Goal: Find contact information: Find contact information

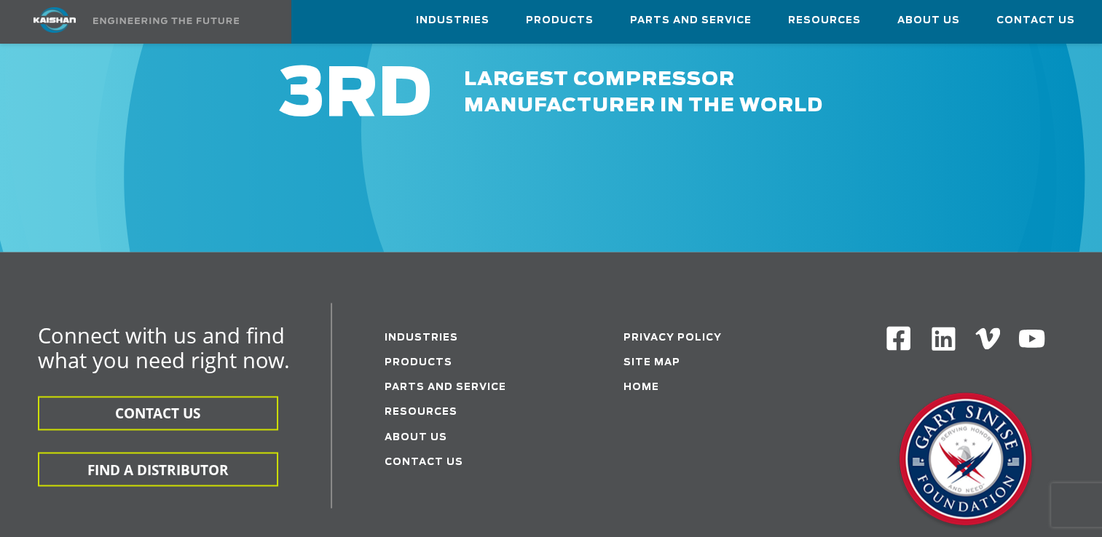
scroll to position [2330, 0]
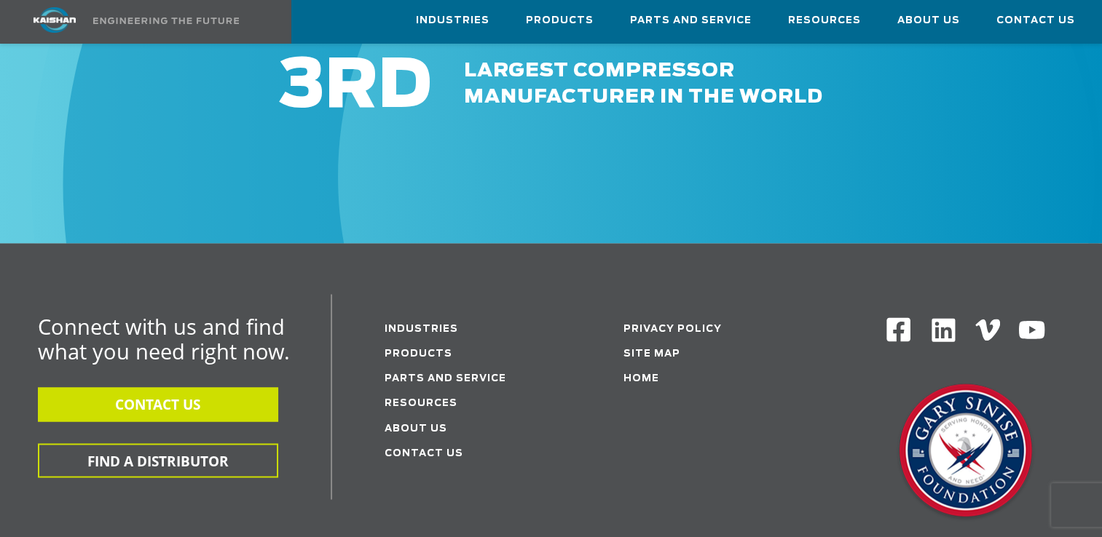
click at [155, 387] on button "CONTACT US" at bounding box center [158, 404] width 240 height 34
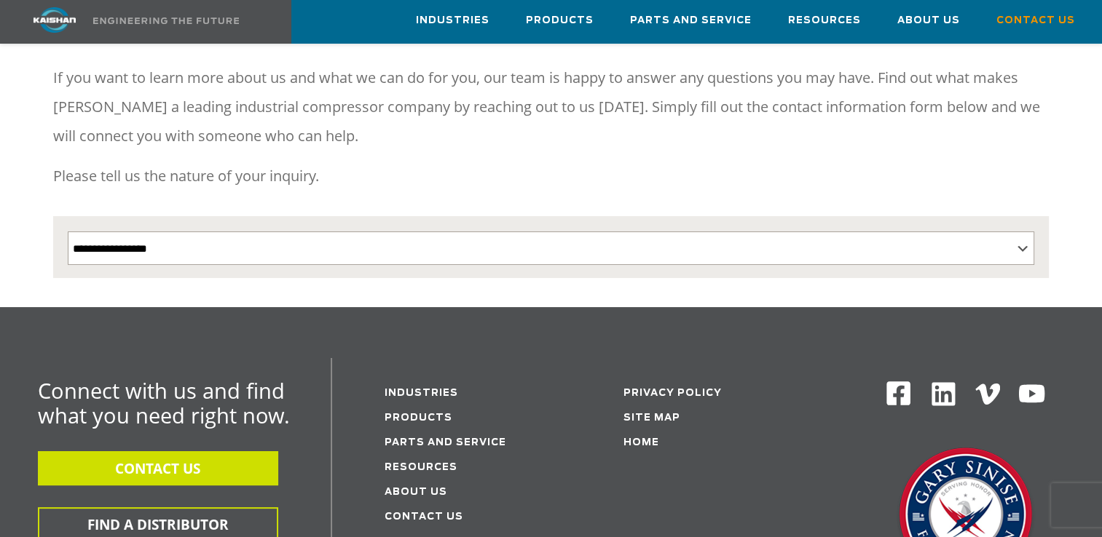
scroll to position [218, 0]
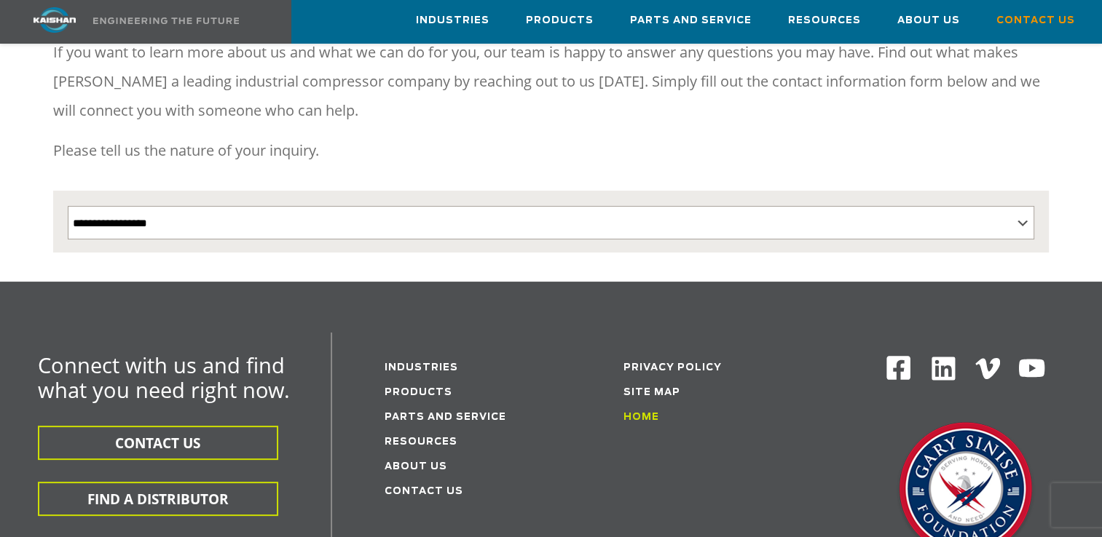
click at [641, 413] on link "Home" at bounding box center [641, 417] width 36 height 9
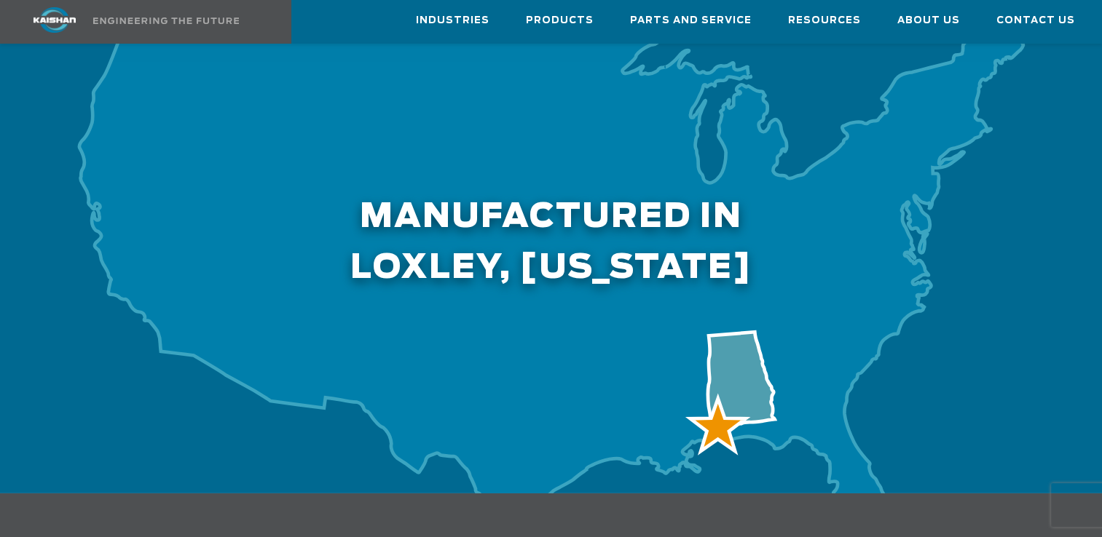
scroll to position [4515, 0]
